Goal: Information Seeking & Learning: Learn about a topic

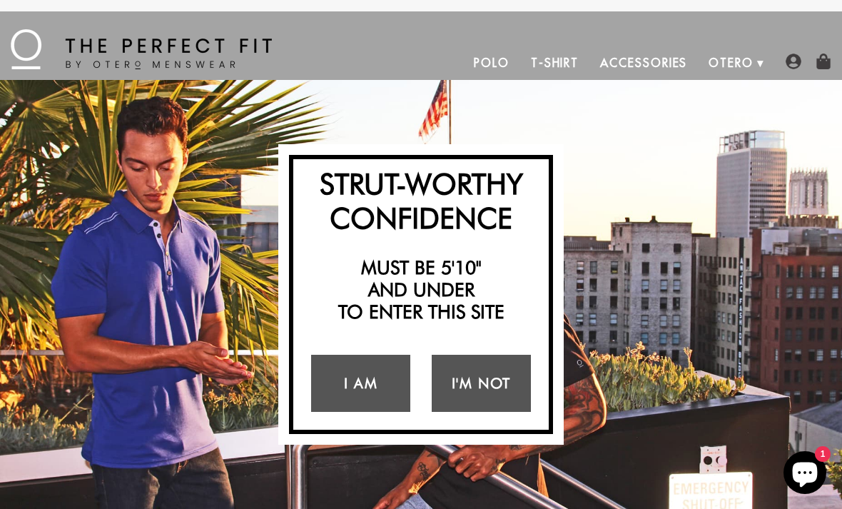
click at [376, 381] on link "I Am" at bounding box center [360, 383] width 99 height 57
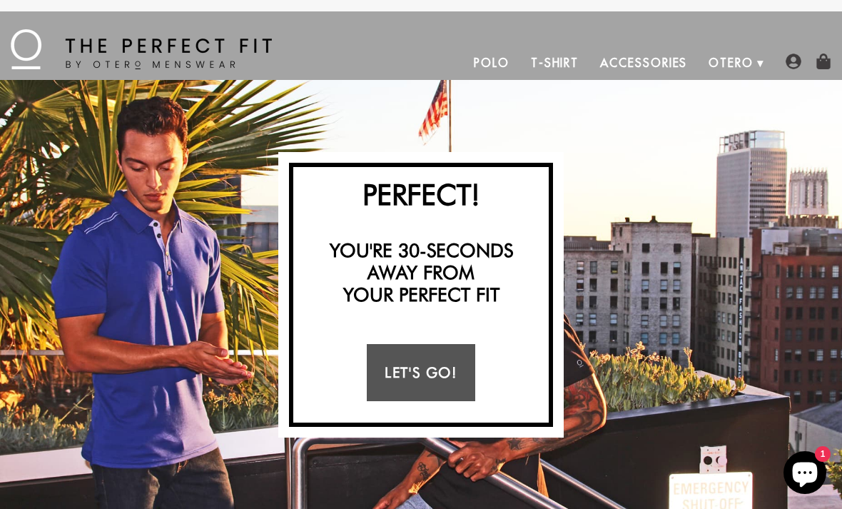
click at [433, 386] on link "Let's Go!" at bounding box center [421, 372] width 108 height 57
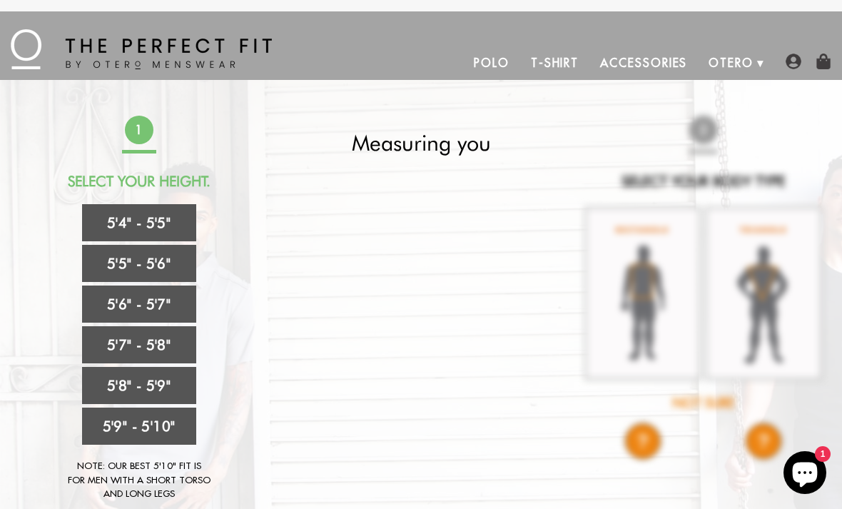
click at [149, 430] on link "5'9" - 5'10"" at bounding box center [139, 426] width 114 height 37
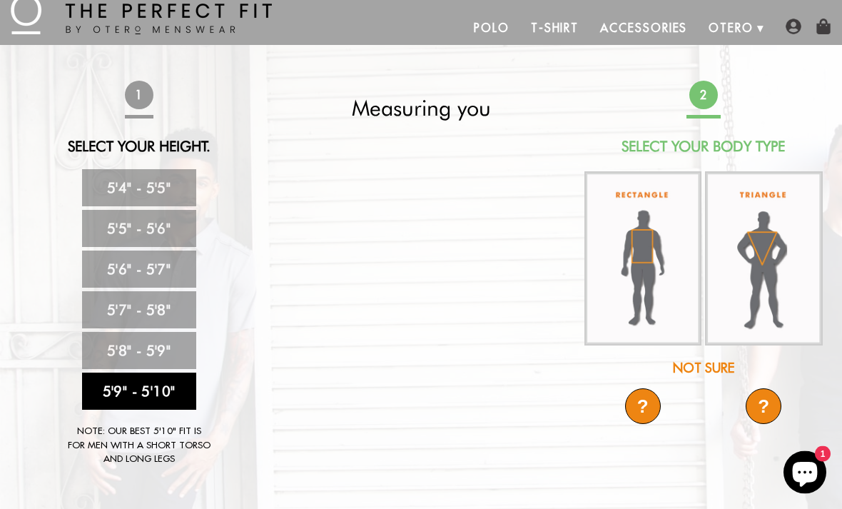
scroll to position [35, 0]
click at [646, 262] on img at bounding box center [644, 258] width 118 height 175
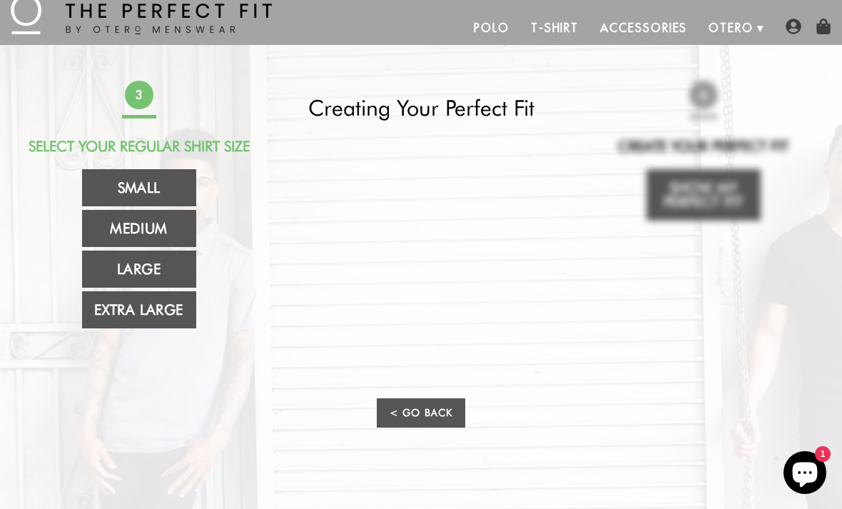
click at [149, 316] on link "Extra Large" at bounding box center [139, 309] width 114 height 37
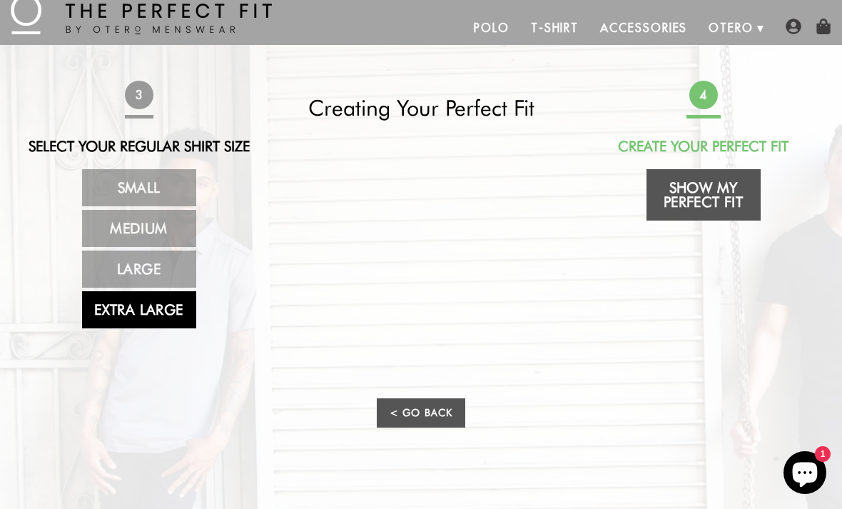
click at [710, 192] on link "Show My Perfect Fit" at bounding box center [704, 194] width 114 height 51
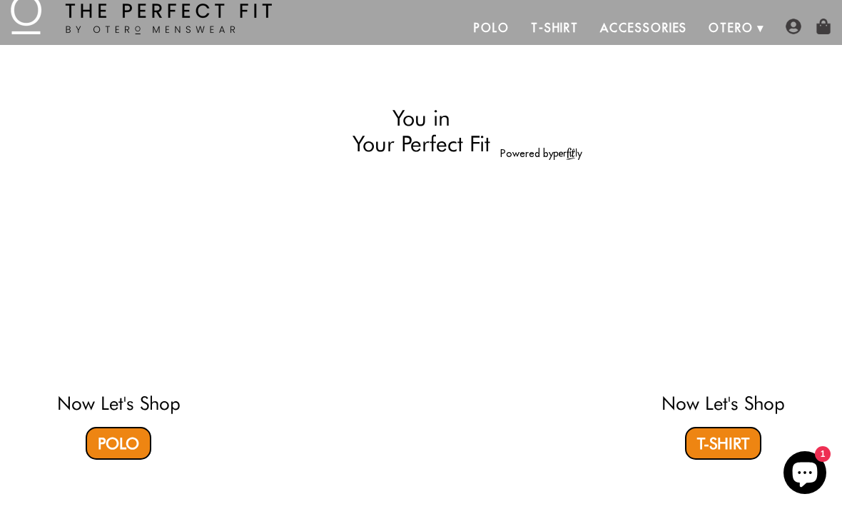
select select "59-510"
select select "XL"
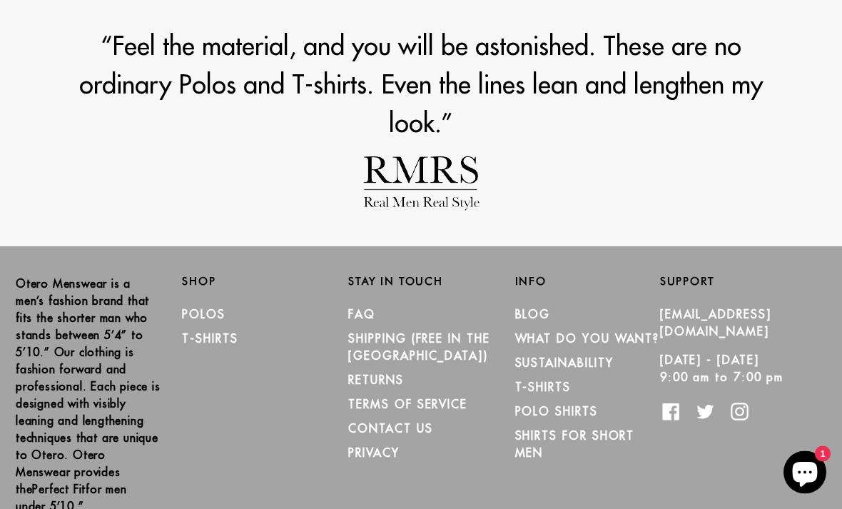
scroll to position [1984, 0]
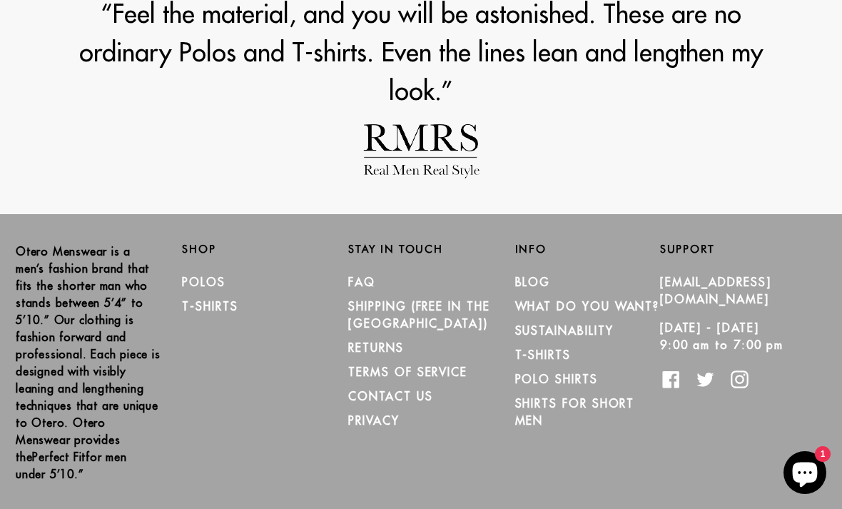
click at [370, 282] on link "FAQ" at bounding box center [361, 282] width 27 height 14
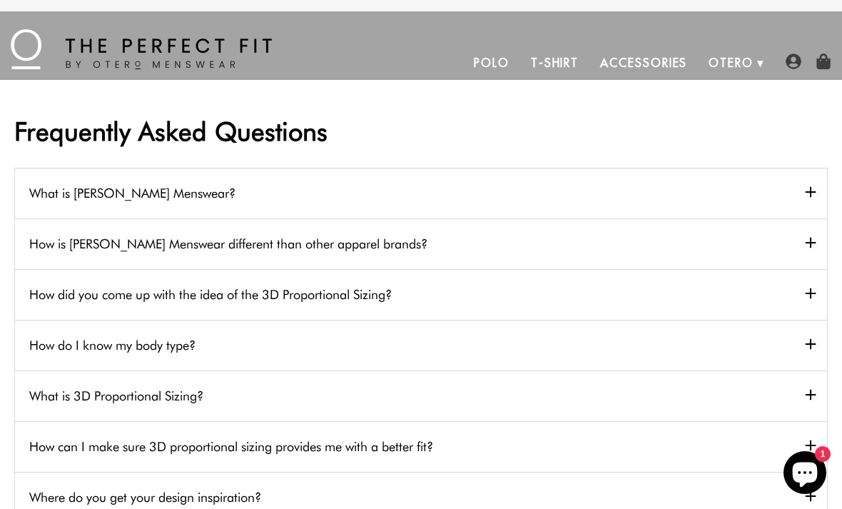
click at [819, 238] on h2 "How is [PERSON_NAME] Menswear different than other apparel brands?" at bounding box center [421, 243] width 812 height 51
